Goal: Task Accomplishment & Management: Use online tool/utility

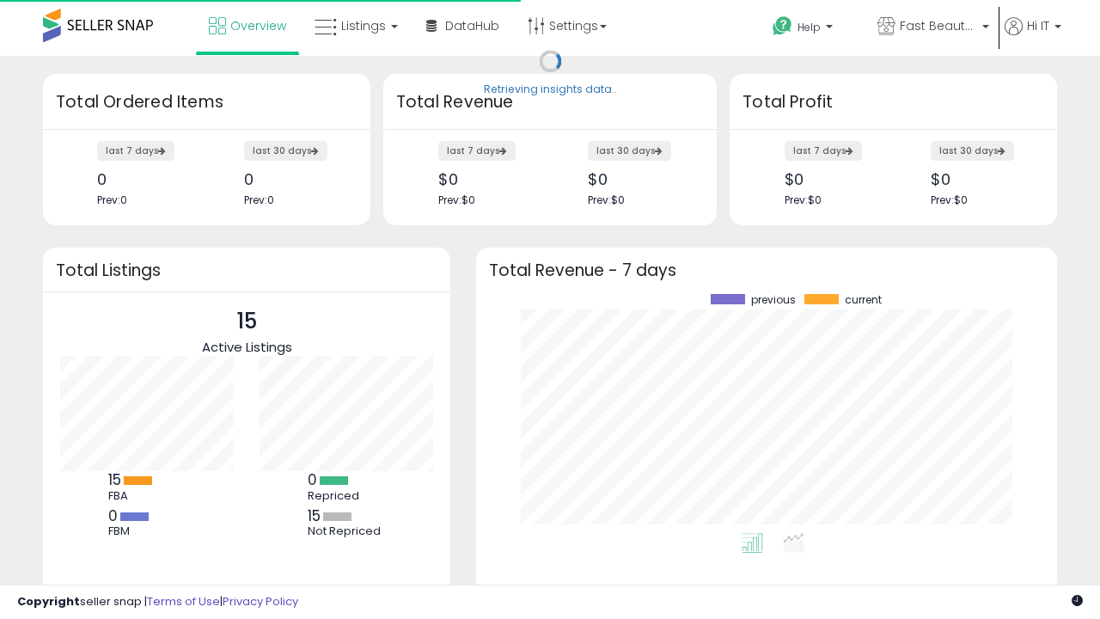
scroll to position [239, 547]
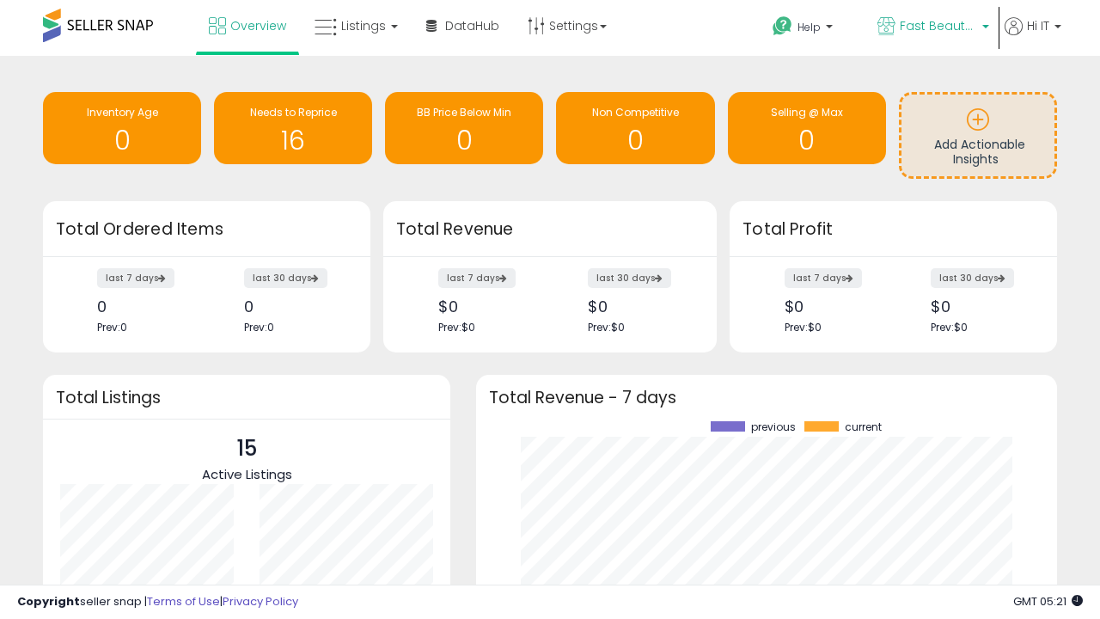
click at [932, 28] on span "Fast Beauty ([GEOGRAPHIC_DATA])" at bounding box center [938, 25] width 77 height 17
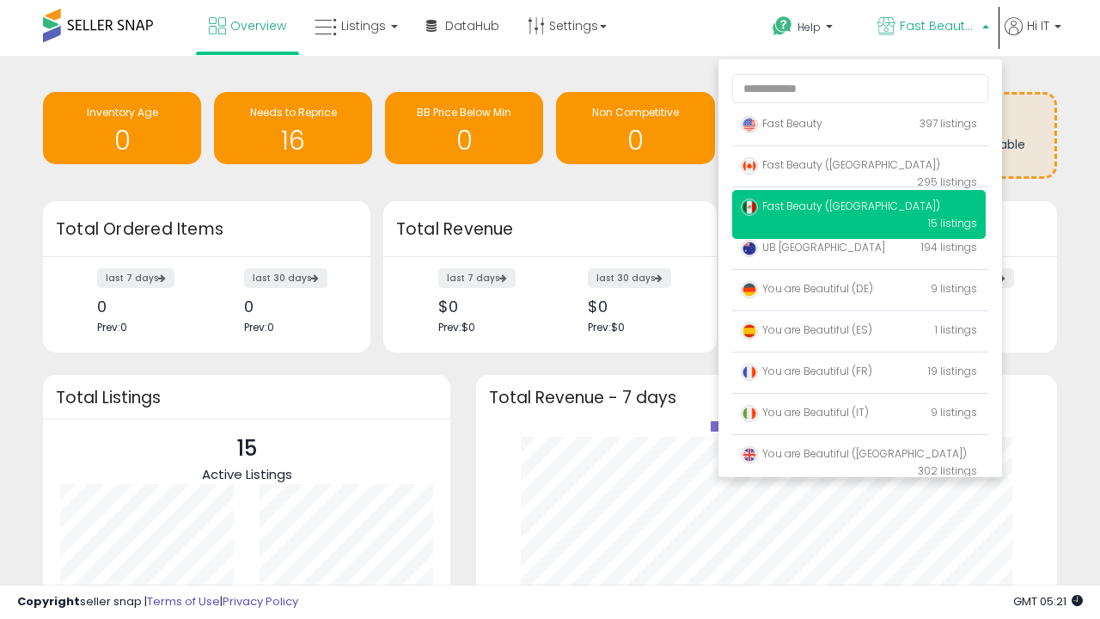
click at [859, 456] on span "You are Beautiful ([GEOGRAPHIC_DATA])" at bounding box center [854, 453] width 226 height 15
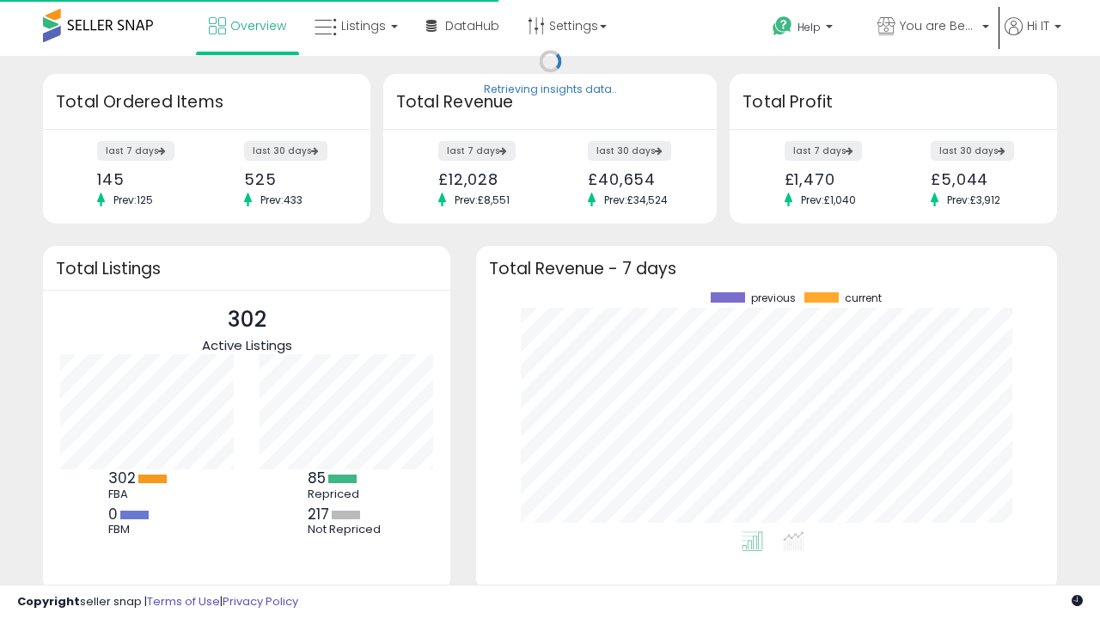
scroll to position [239, 547]
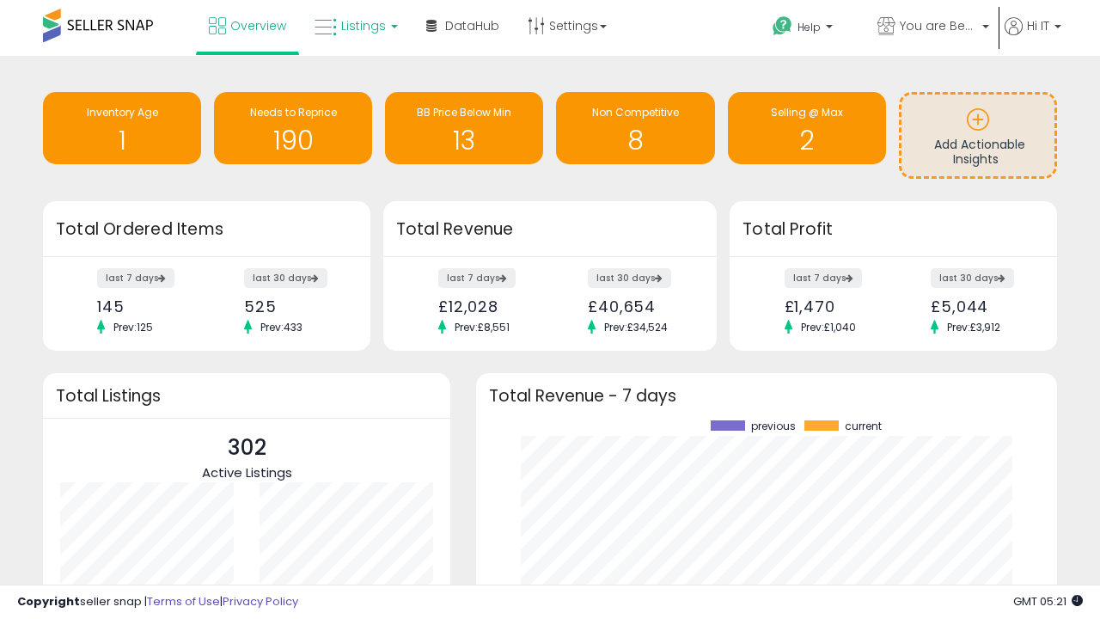
click at [354, 26] on span "Listings" at bounding box center [363, 25] width 45 height 17
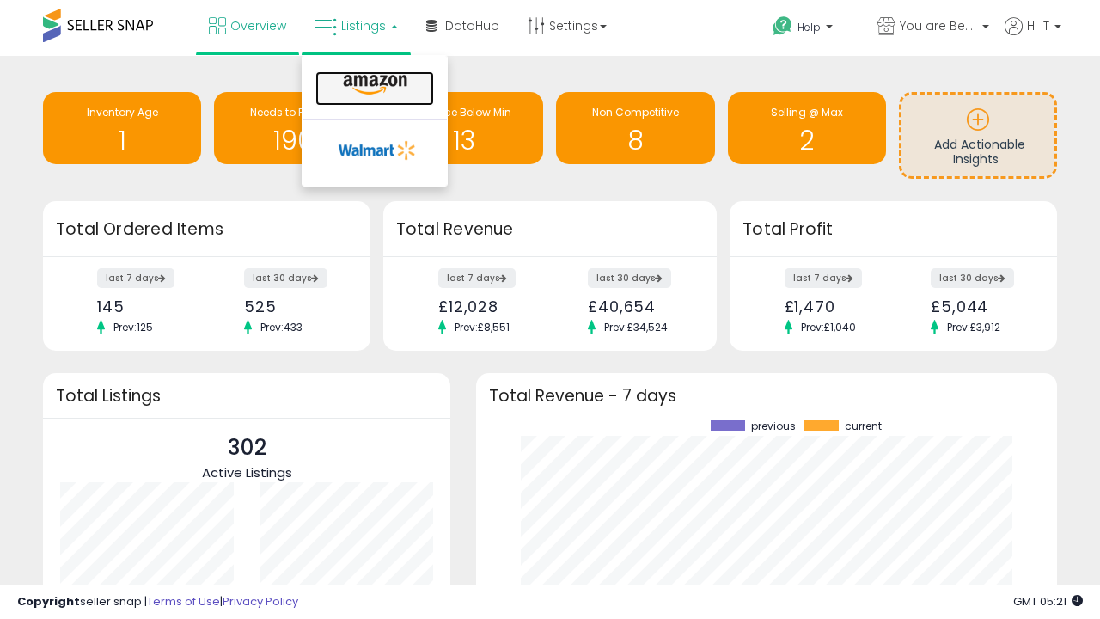
click at [373, 85] on icon at bounding box center [375, 85] width 75 height 22
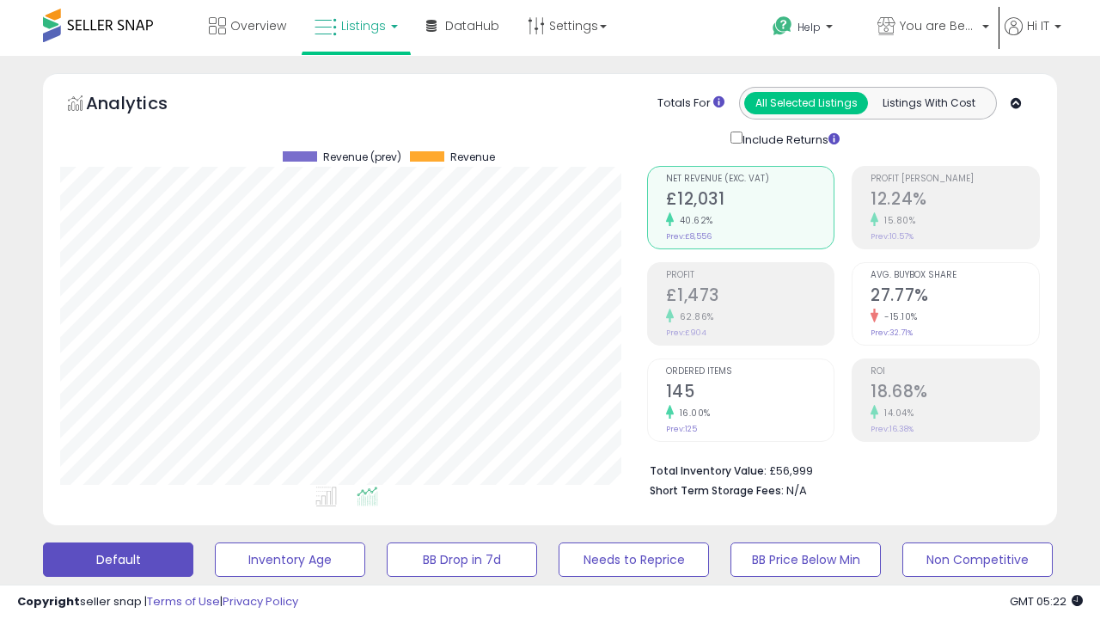
scroll to position [352, 586]
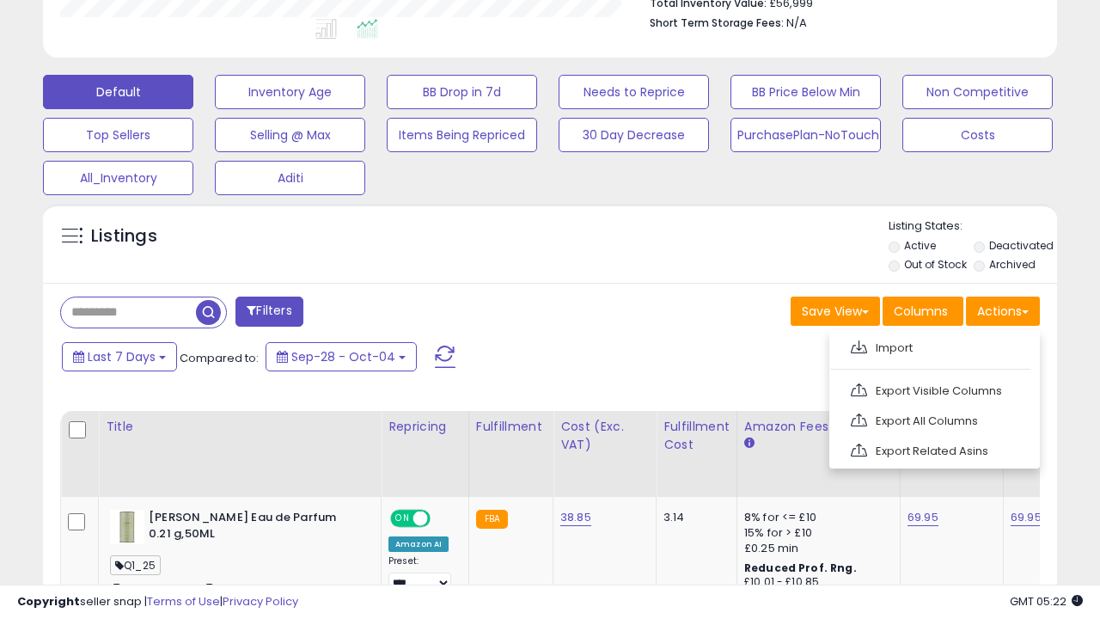
click at [859, 345] on span at bounding box center [859, 346] width 16 height 13
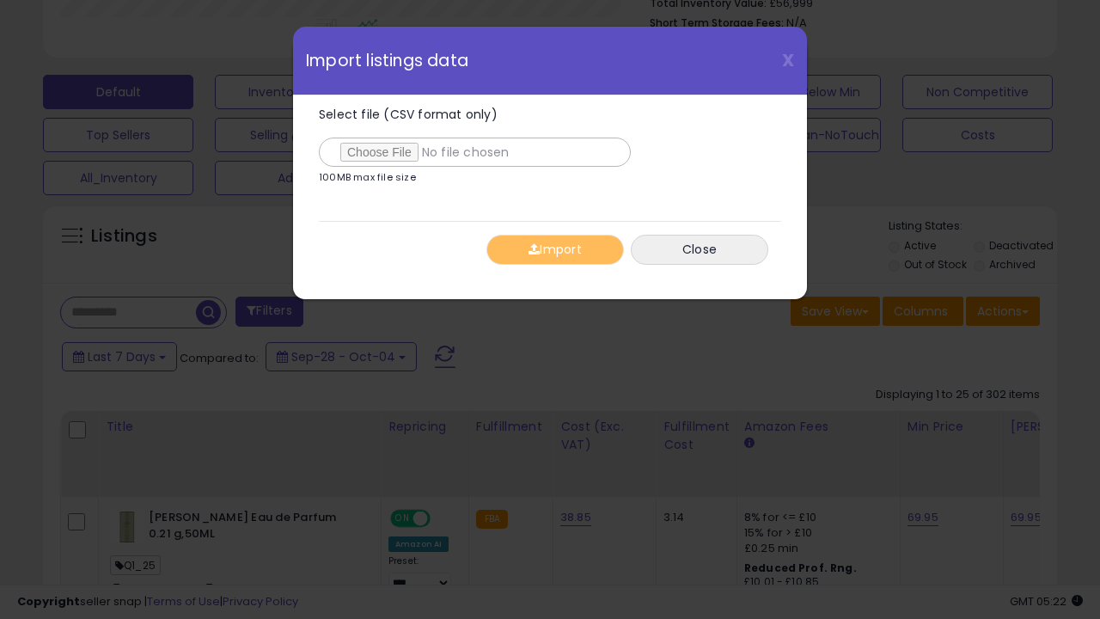
type input "**********"
click at [554, 249] on button "Import" at bounding box center [555, 250] width 138 height 30
